Goal: Task Accomplishment & Management: Manage account settings

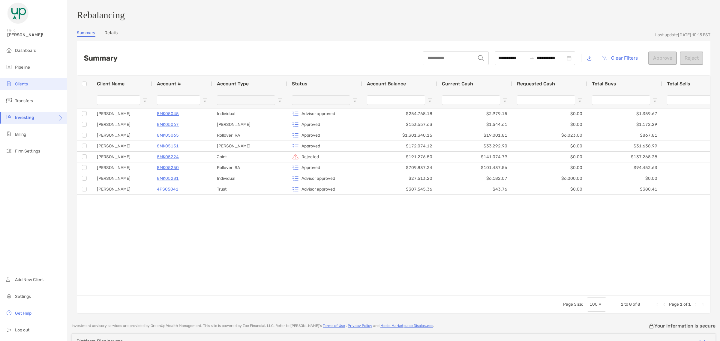
click at [28, 82] on span "Clients" at bounding box center [21, 84] width 13 height 5
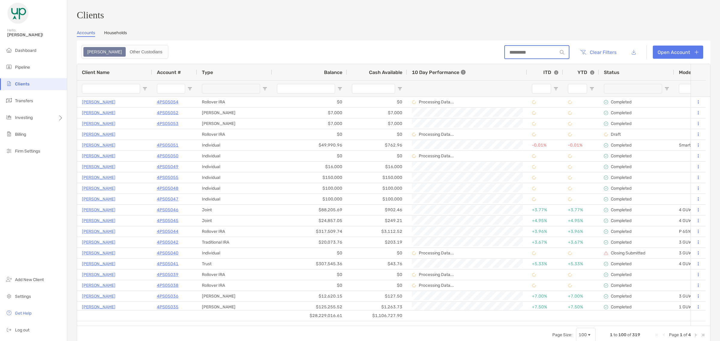
click at [536, 52] on input at bounding box center [531, 52] width 52 height 5
paste input "********"
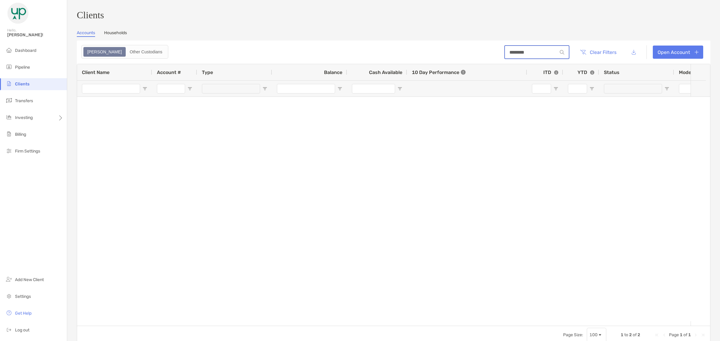
type input "********"
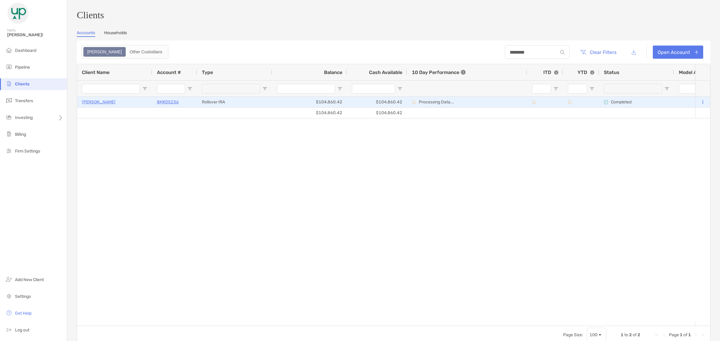
click at [162, 104] on p "8MK05236" at bounding box center [168, 101] width 22 height 7
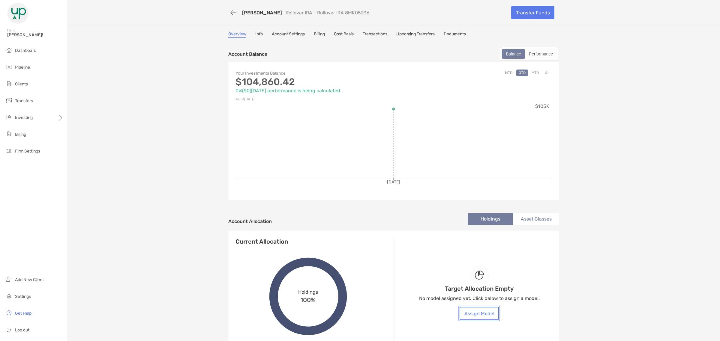
click at [480, 273] on button "Assign Model" at bounding box center [478, 313] width 39 height 13
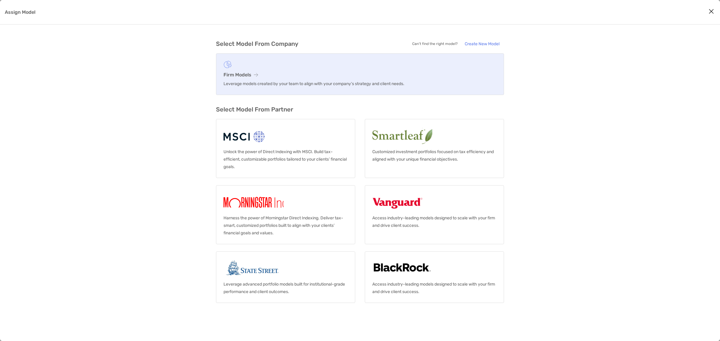
click at [277, 88] on link "Firm Models Leverage models created by your team to align with your company’s s…" at bounding box center [360, 74] width 288 height 42
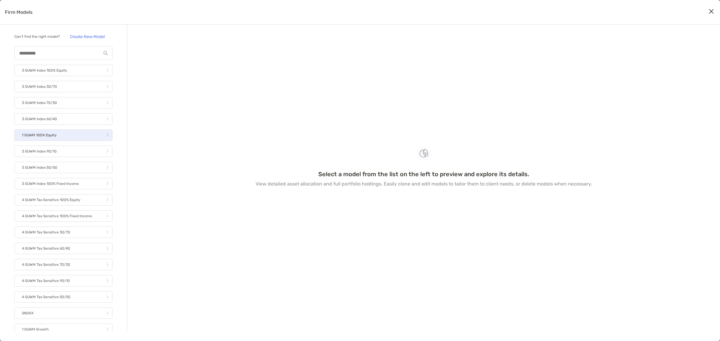
click at [67, 138] on link "1 GUWM 100% Equity" at bounding box center [63, 135] width 98 height 11
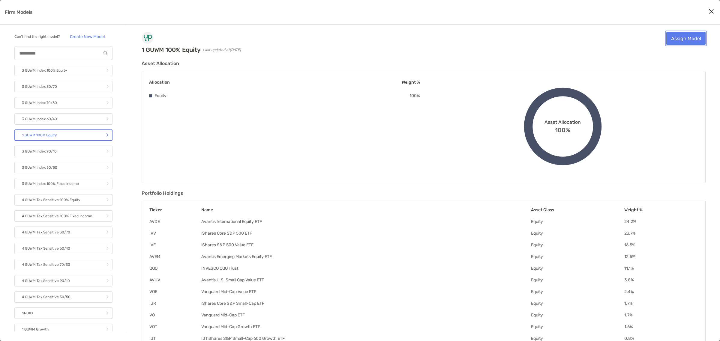
click at [576, 34] on link "Assign Model" at bounding box center [685, 38] width 39 height 13
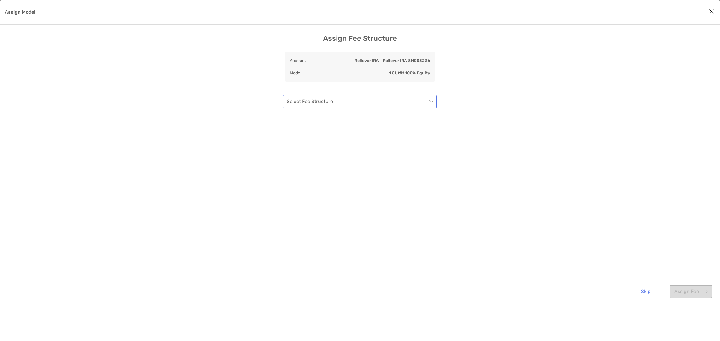
click at [372, 105] on input "Assign Model" at bounding box center [357, 101] width 140 height 13
click at [351, 118] on div "Standard AUM - Green Up" at bounding box center [360, 117] width 144 height 7
click at [576, 273] on button "Assign Fee" at bounding box center [690, 291] width 43 height 13
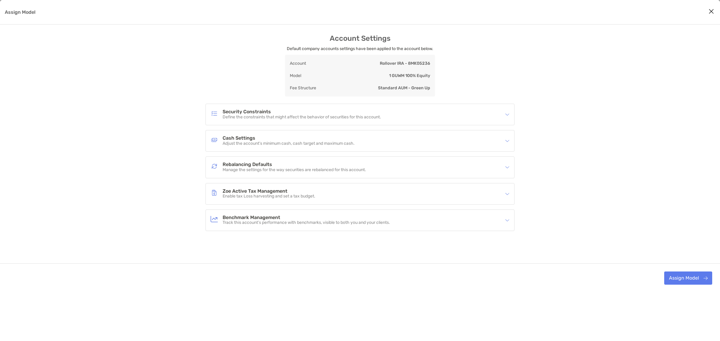
click at [256, 134] on div "Cash Settings Adjust the account’s minimum cash, cash target and maximum cash." at bounding box center [360, 140] width 308 height 21
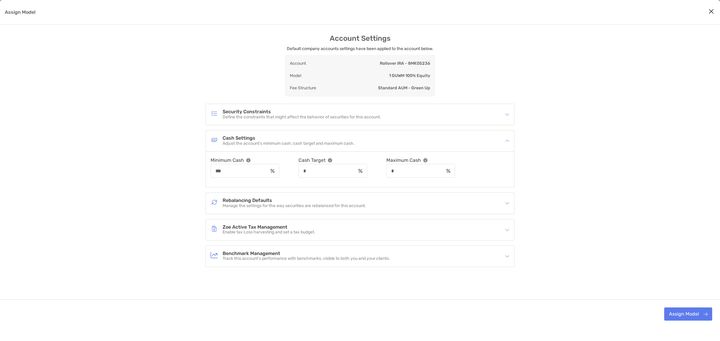
click at [249, 206] on p "Manage the settings for the way securities are rebalanced for this account." at bounding box center [294, 206] width 143 height 5
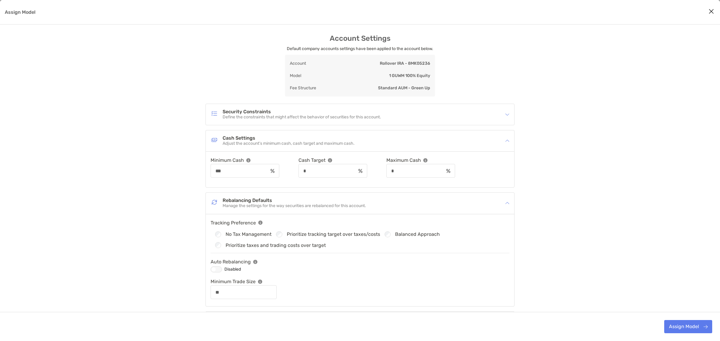
click at [224, 270] on div "Disabled" at bounding box center [360, 269] width 299 height 7
click at [218, 270] on div "Assign Model" at bounding box center [216, 270] width 11 height 6
click at [576, 273] on button "Assign Model" at bounding box center [688, 326] width 48 height 13
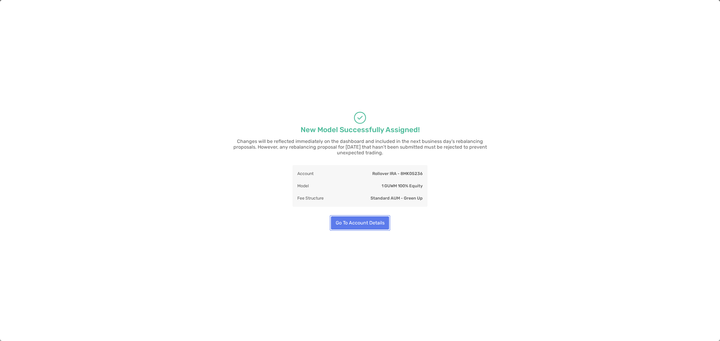
click at [363, 222] on button "Go To Account Details" at bounding box center [360, 223] width 58 height 13
type input "**"
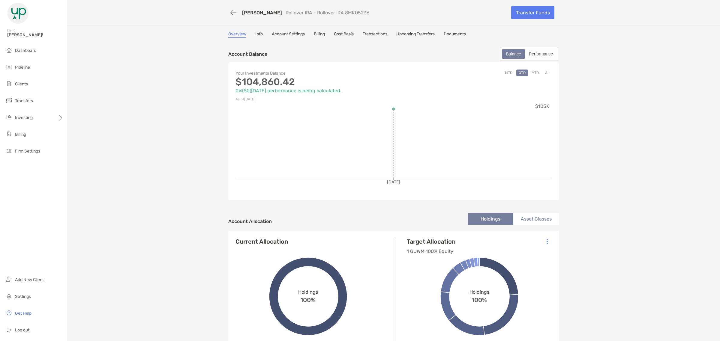
click at [283, 32] on link "Account Settings" at bounding box center [288, 34] width 33 height 7
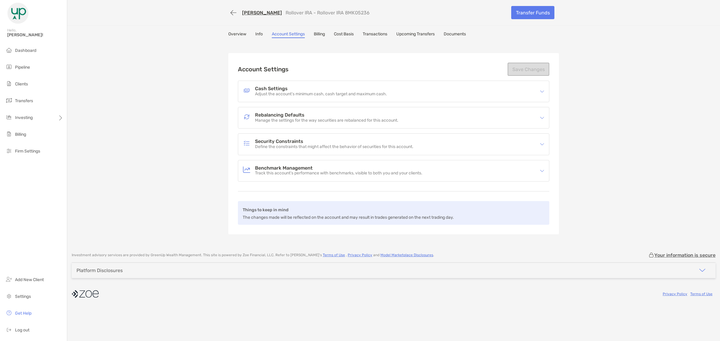
click at [279, 119] on p "Manage the settings for the way securities are rebalanced for this account." at bounding box center [326, 120] width 143 height 5
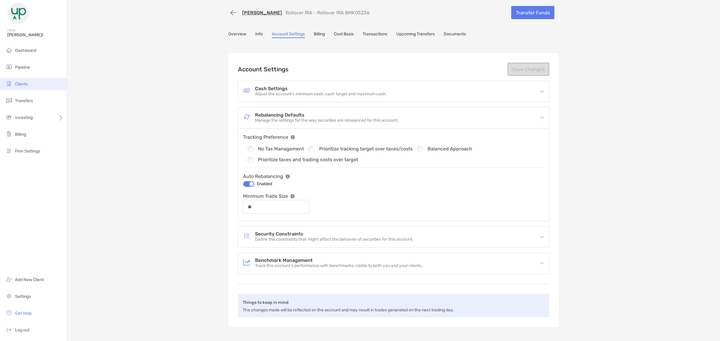
click at [25, 85] on span "Clients" at bounding box center [21, 84] width 13 height 5
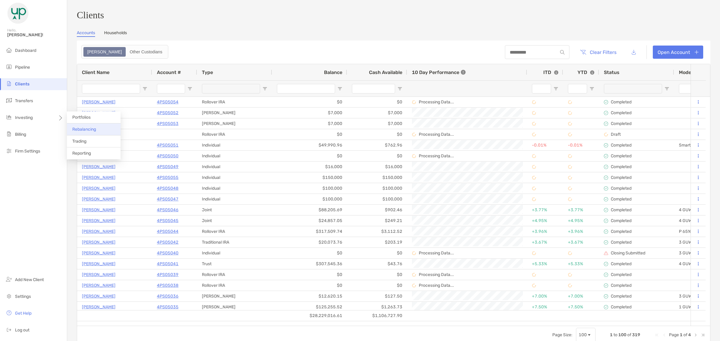
click at [83, 131] on span "Rebalancing" at bounding box center [84, 129] width 24 height 5
